Goal: Find specific page/section: Find specific page/section

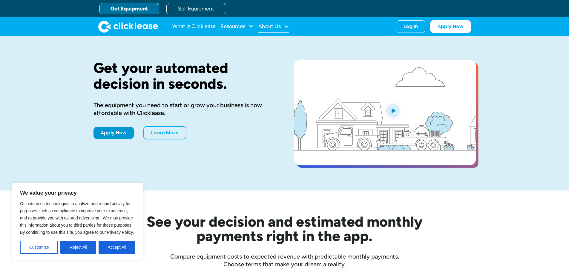
click at [286, 25] on div at bounding box center [286, 26] width 5 height 5
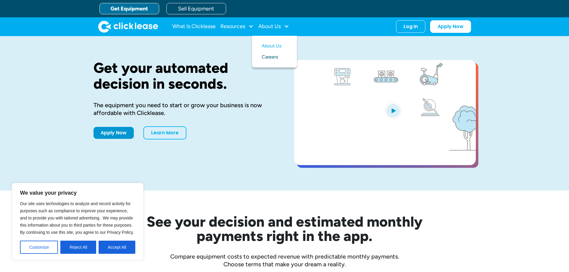
click at [274, 55] on link "Careers" at bounding box center [275, 57] width 26 height 11
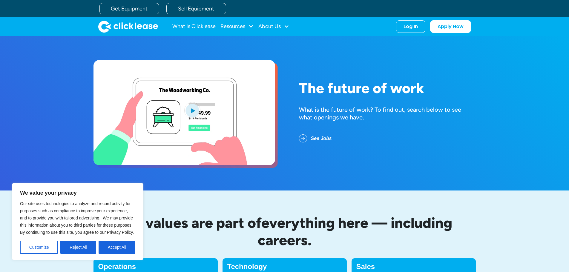
click at [321, 138] on link "See Jobs" at bounding box center [320, 139] width 42 height 16
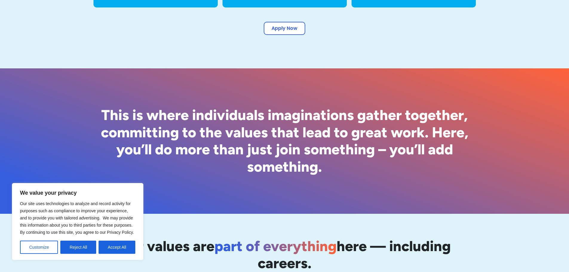
scroll to position [564, 0]
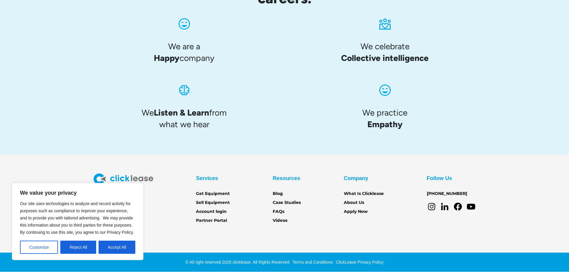
click at [445, 208] on icon at bounding box center [444, 208] width 7 height 5
